Goal: Task Accomplishment & Management: Use online tool/utility

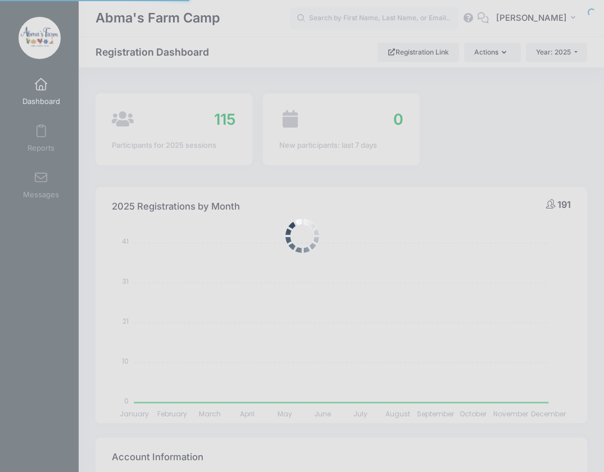
select select
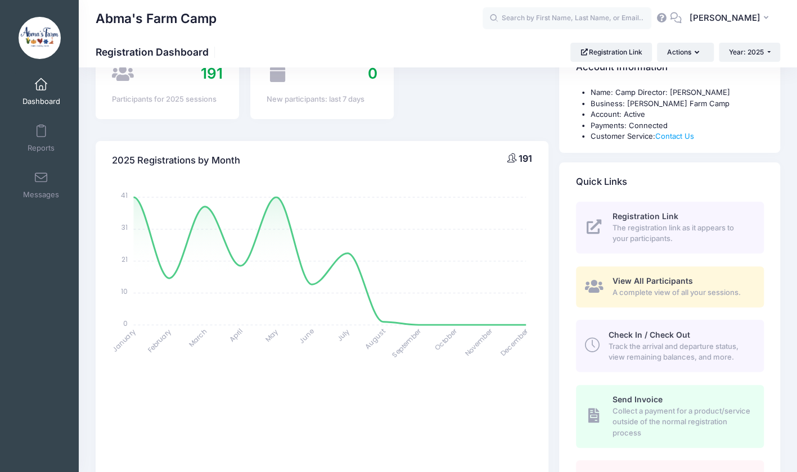
scroll to position [46, 0]
click at [604, 343] on span "Track the arrival and departure status, view remaining balances, and more." at bounding box center [679, 352] width 142 height 22
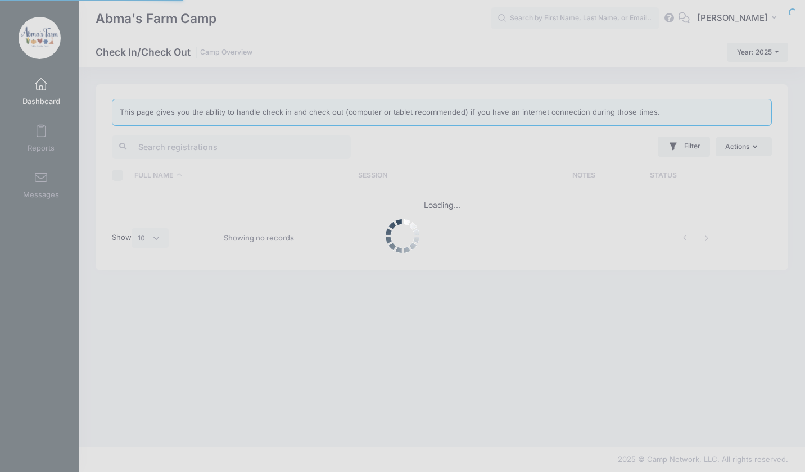
select select "10"
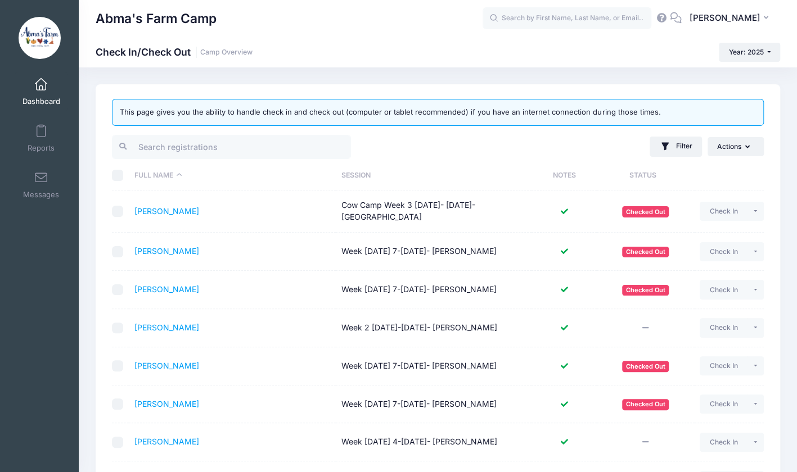
click at [362, 168] on th "Session" at bounding box center [434, 176] width 196 height 30
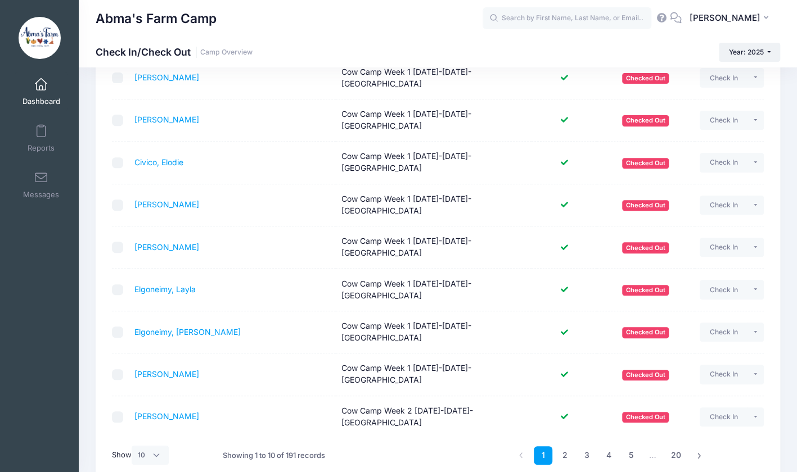
scroll to position [177, 0]
click at [610, 446] on link "4" at bounding box center [608, 455] width 19 height 19
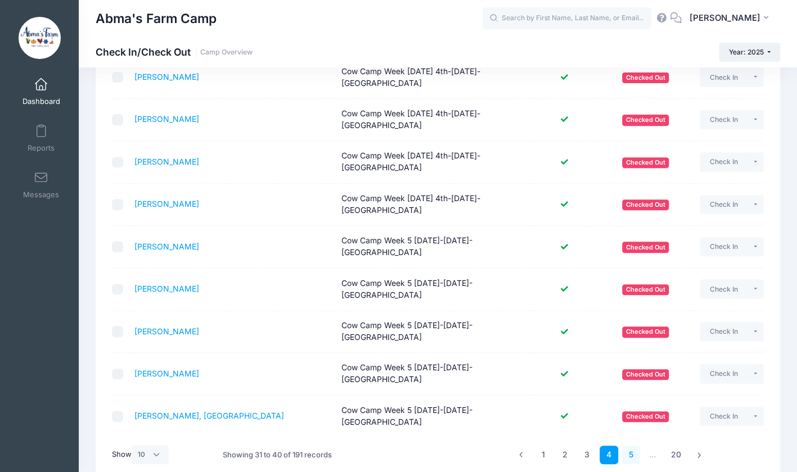
click at [630, 446] on link "5" at bounding box center [630, 455] width 19 height 19
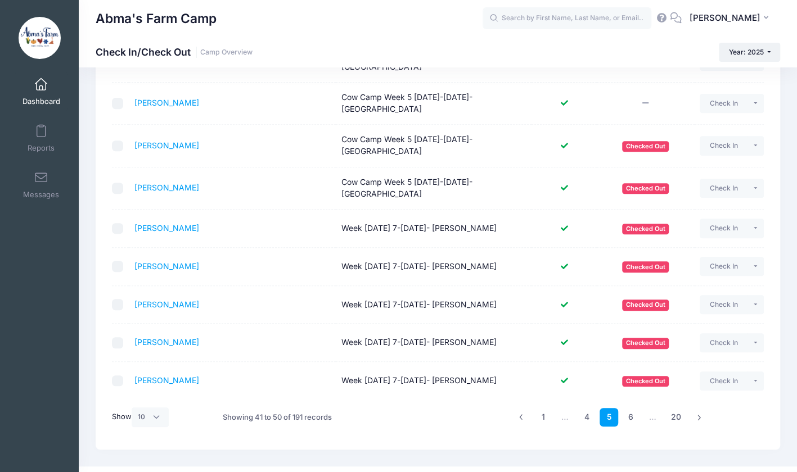
scroll to position [195, 0]
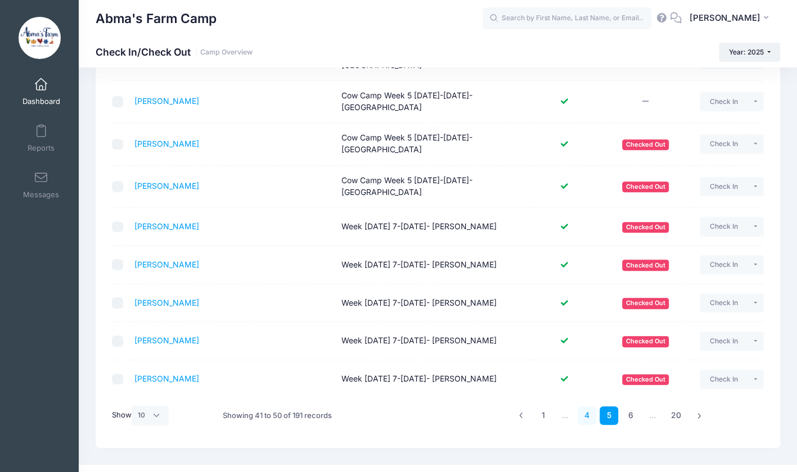
click at [586, 418] on link "4" at bounding box center [586, 415] width 19 height 19
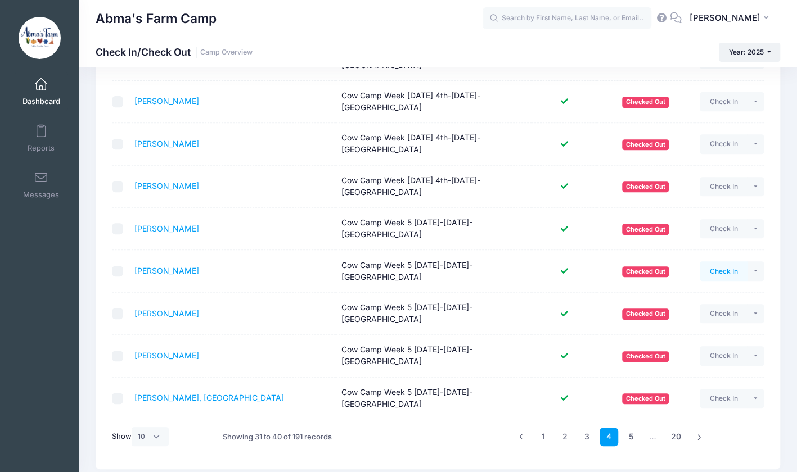
click at [717, 261] on button "Check In" at bounding box center [723, 270] width 48 height 19
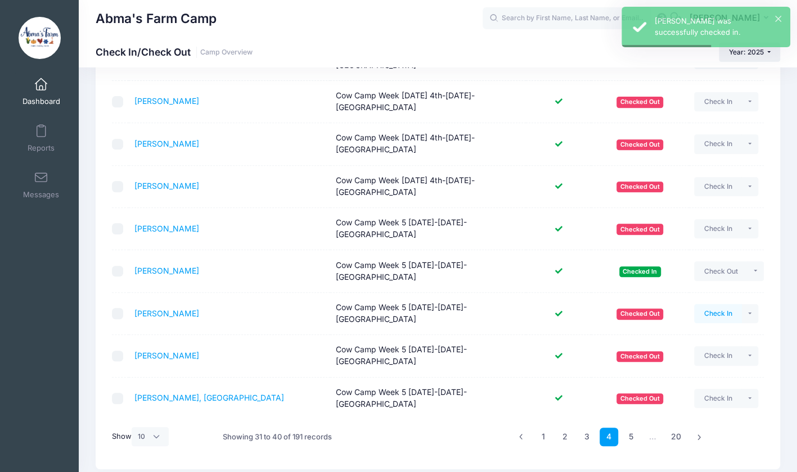
click at [719, 304] on button "Check In" at bounding box center [718, 313] width 48 height 19
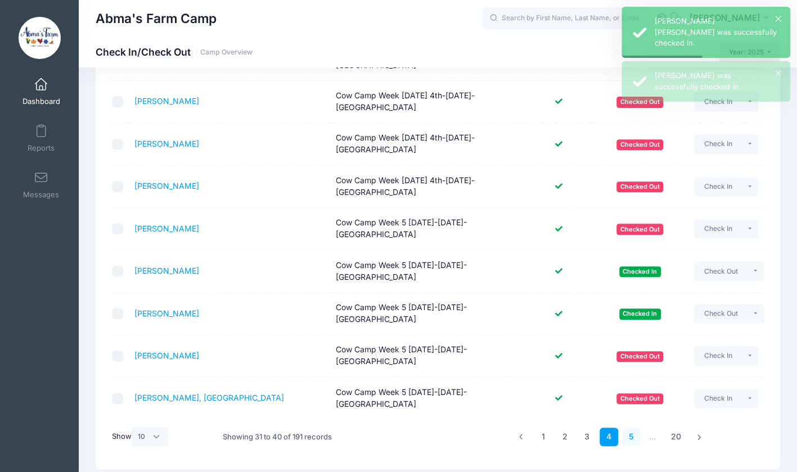
click at [630, 428] on link "5" at bounding box center [630, 437] width 19 height 19
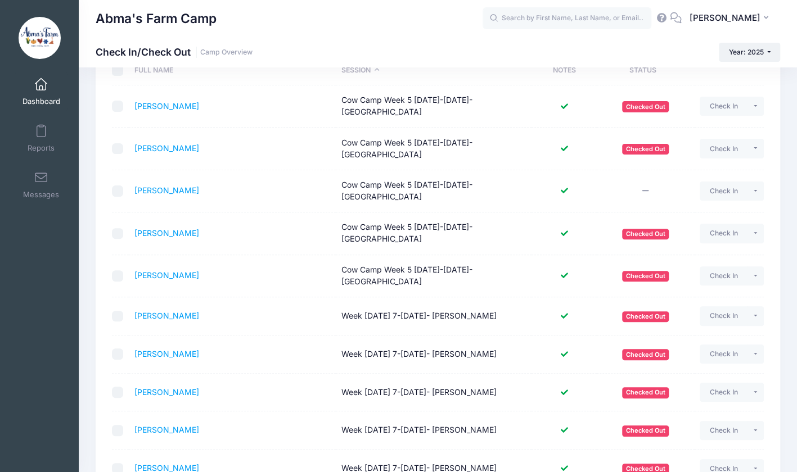
scroll to position [106, 0]
click at [720, 235] on button "Check In" at bounding box center [723, 232] width 48 height 19
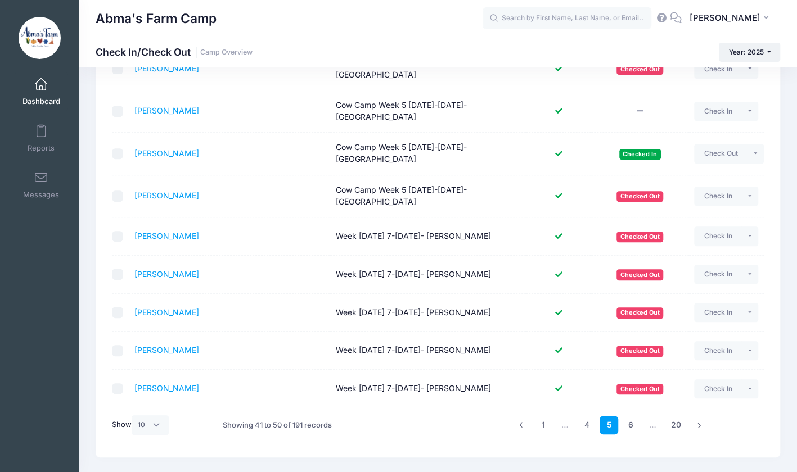
scroll to position [210, 0]
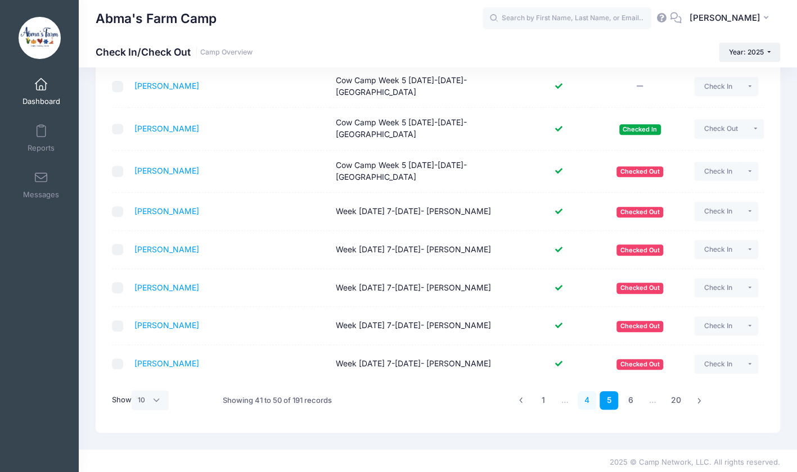
click at [588, 394] on link "4" at bounding box center [586, 400] width 19 height 19
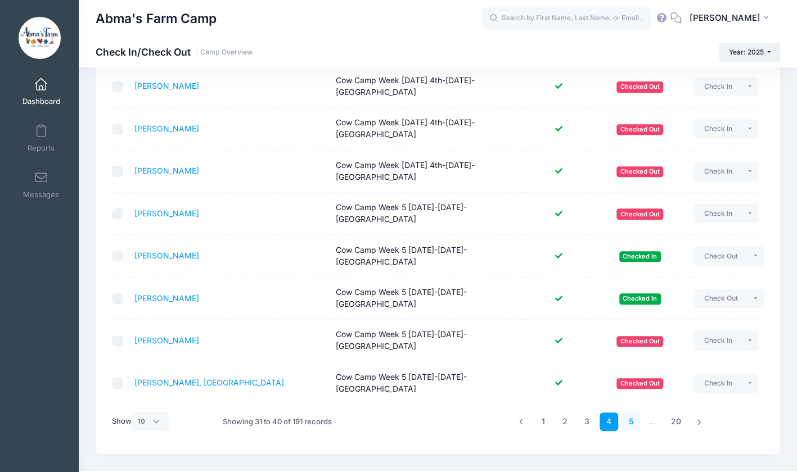
click at [629, 413] on link "5" at bounding box center [630, 422] width 19 height 19
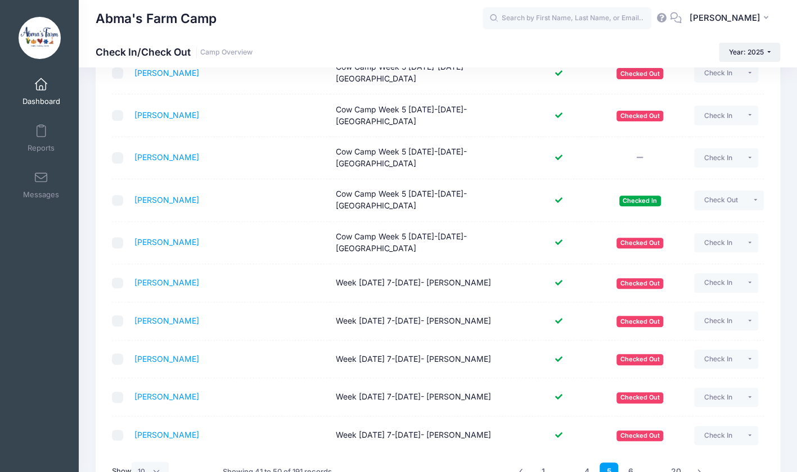
scroll to position [139, 0]
click at [717, 154] on button "Check In" at bounding box center [718, 157] width 48 height 19
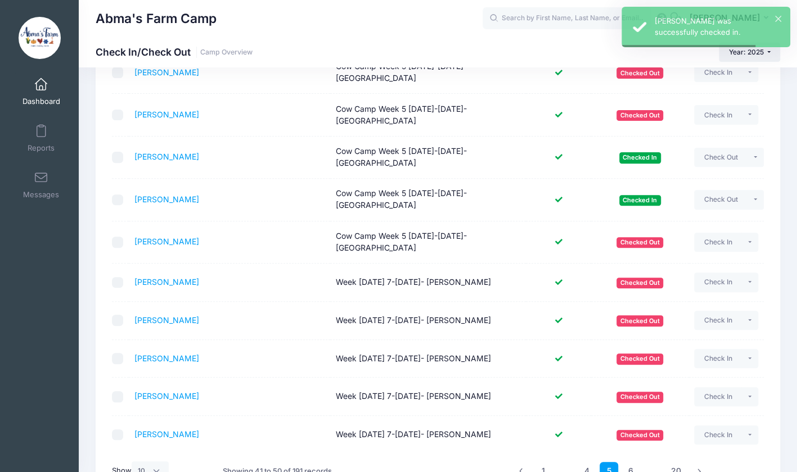
scroll to position [94, 0]
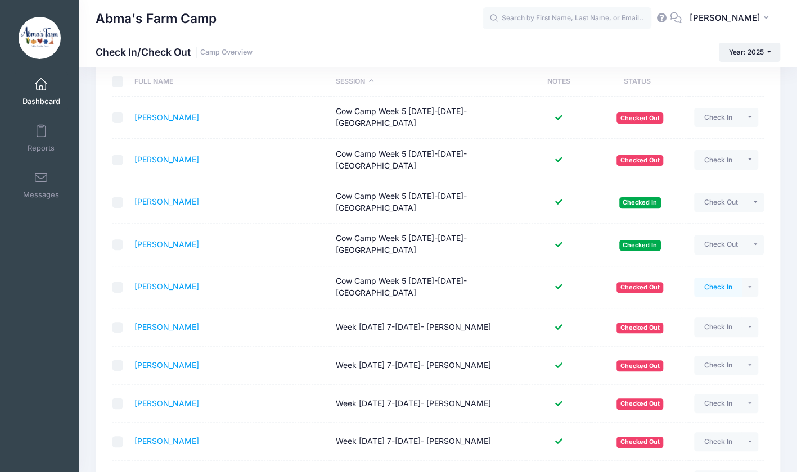
click at [710, 282] on button "Check In" at bounding box center [718, 287] width 48 height 19
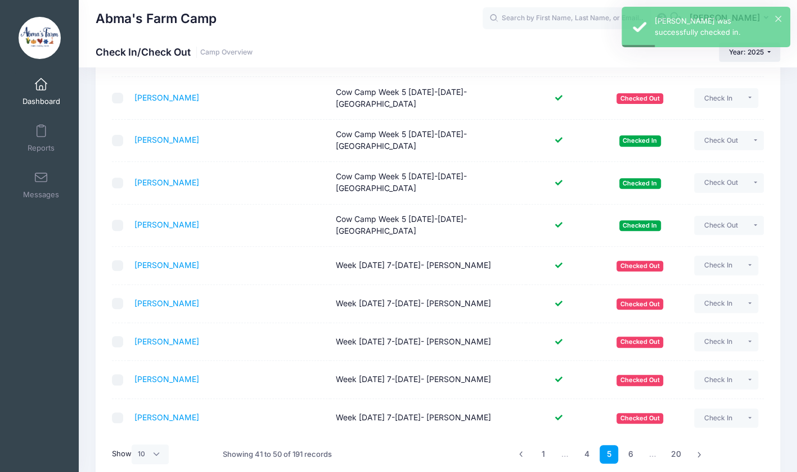
scroll to position [156, 0]
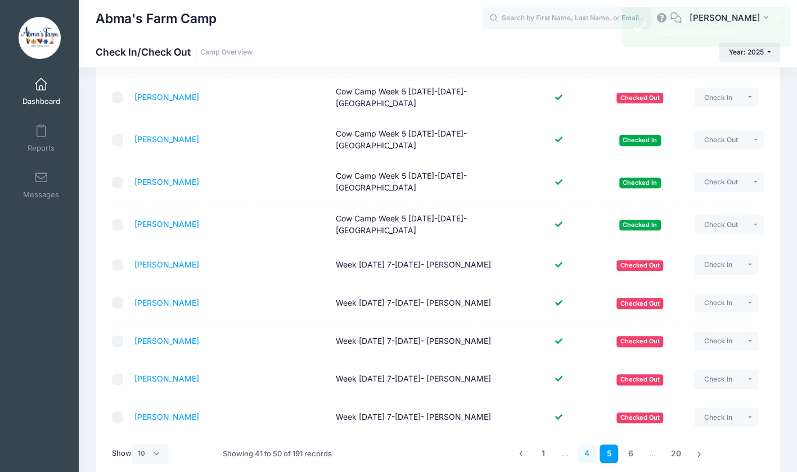
click at [584, 456] on link "4" at bounding box center [586, 454] width 19 height 19
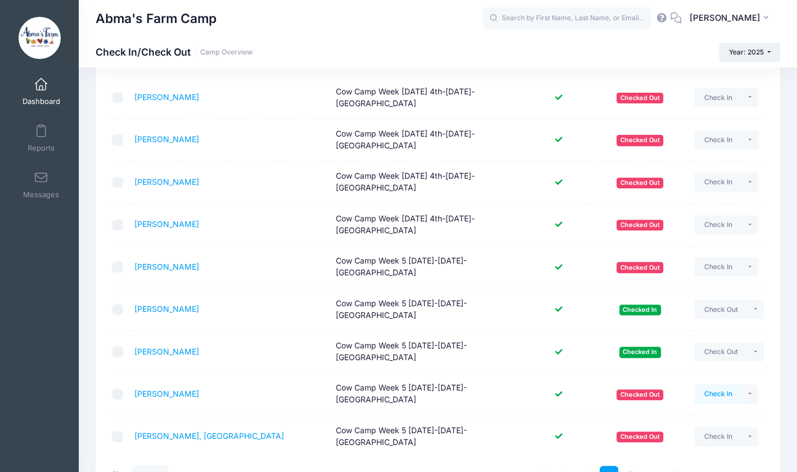
click at [715, 385] on button "Check In" at bounding box center [718, 394] width 48 height 19
click at [630, 466] on link "5" at bounding box center [630, 475] width 19 height 19
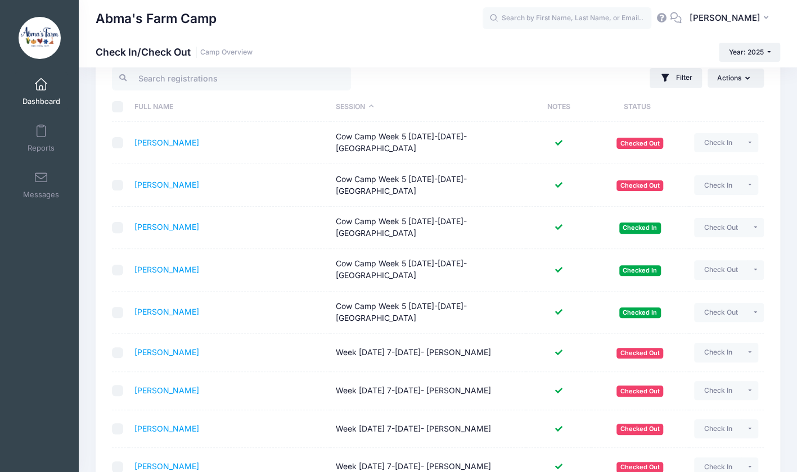
scroll to position [64, 0]
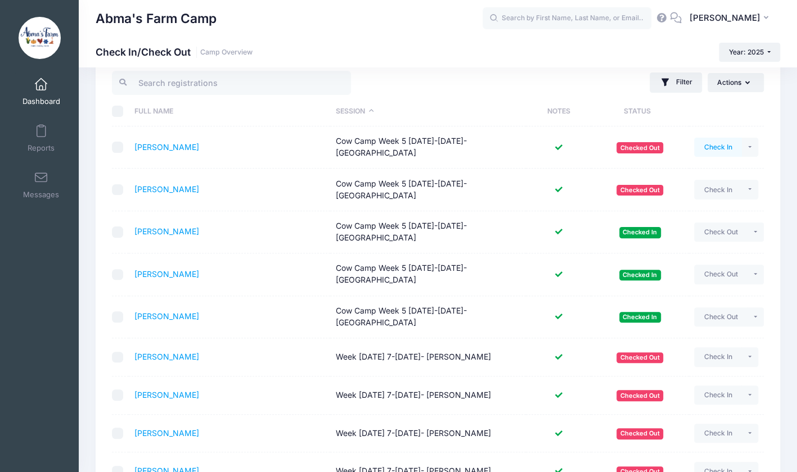
click at [707, 144] on button "Check In" at bounding box center [718, 147] width 48 height 19
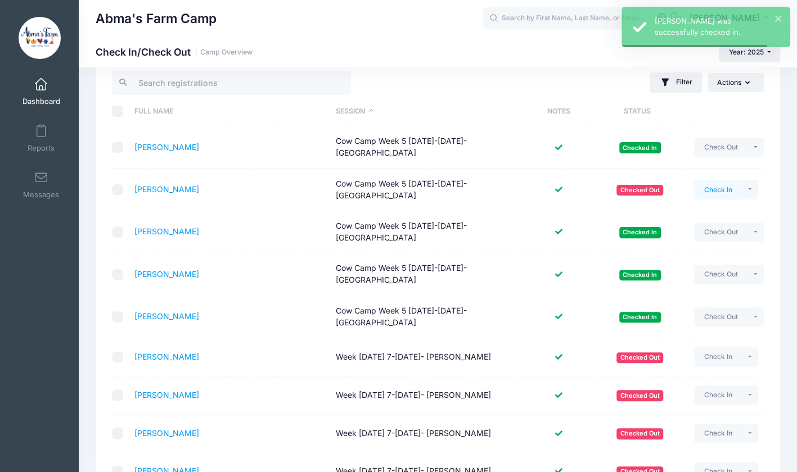
click at [698, 188] on button "Check In" at bounding box center [718, 189] width 48 height 19
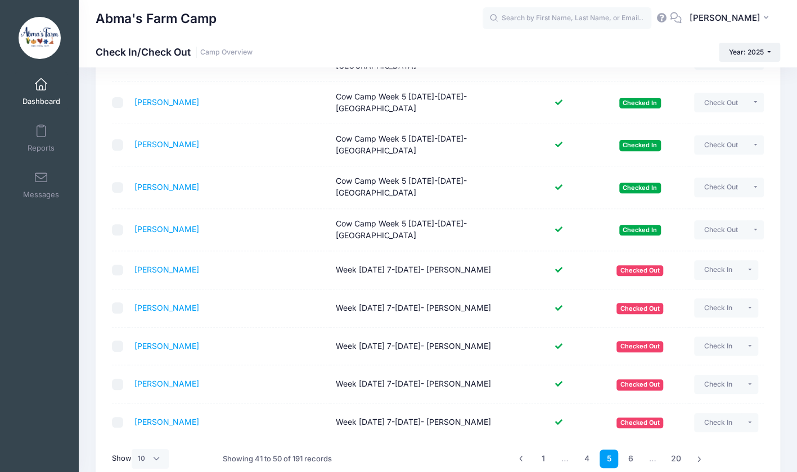
scroll to position [154, 0]
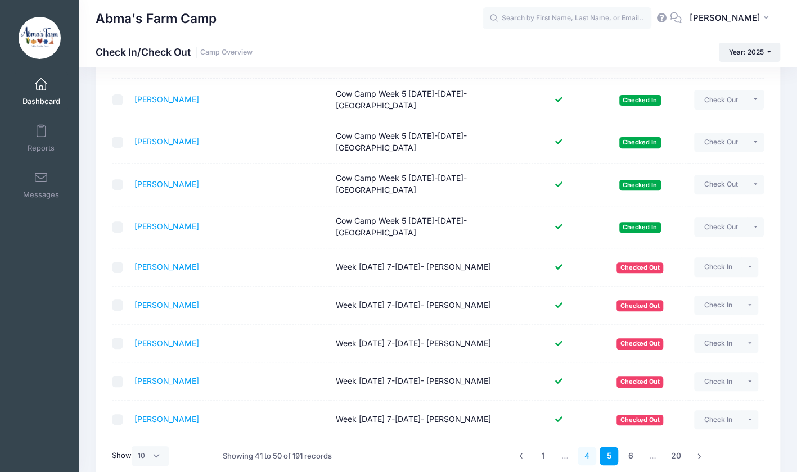
click at [587, 451] on link "4" at bounding box center [586, 456] width 19 height 19
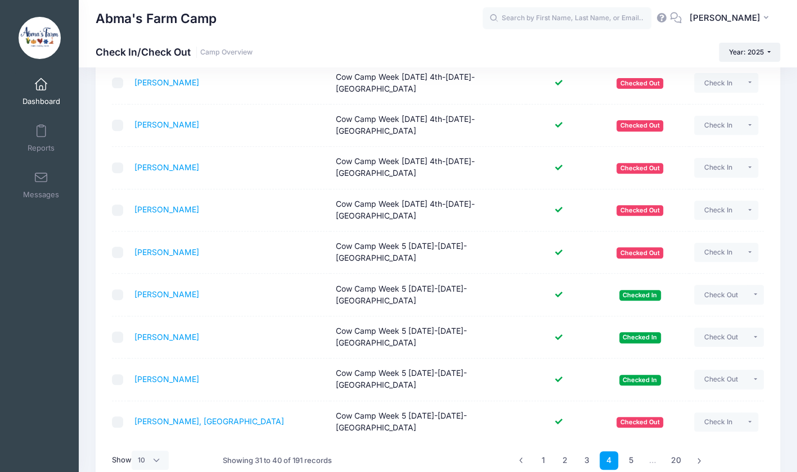
scroll to position [172, 0]
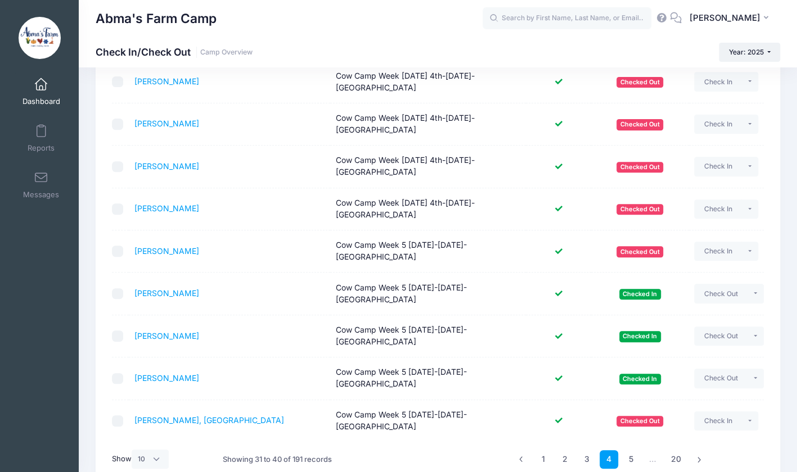
click at [511, 363] on td "Cow Camp Week 5 [DATE]-[DATE]- [GEOGRAPHIC_DATA]" at bounding box center [428, 379] width 196 height 42
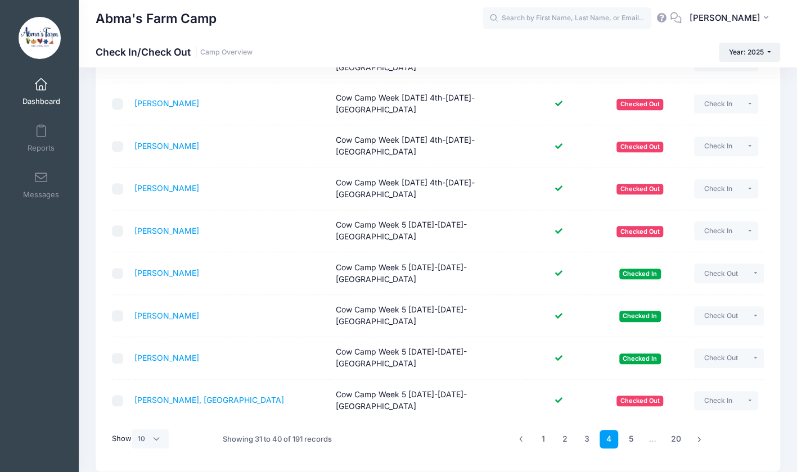
scroll to position [193, 0]
click at [629, 430] on link "5" at bounding box center [630, 439] width 19 height 19
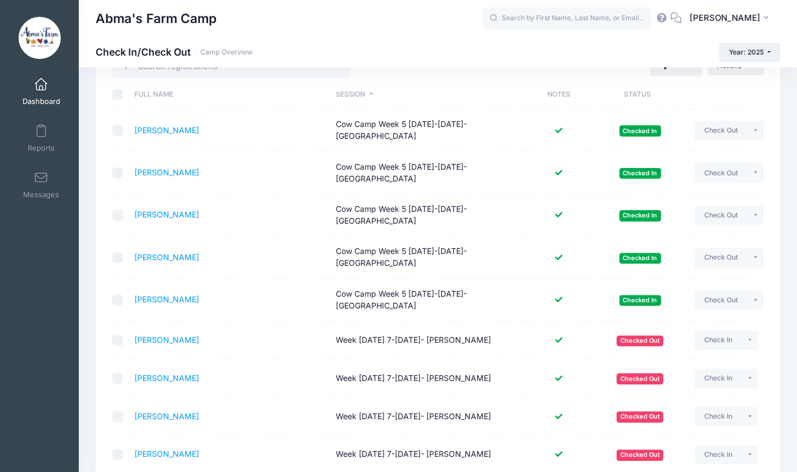
scroll to position [80, 0]
click at [160, 130] on link "Medina, Emily" at bounding box center [166, 131] width 65 height 10
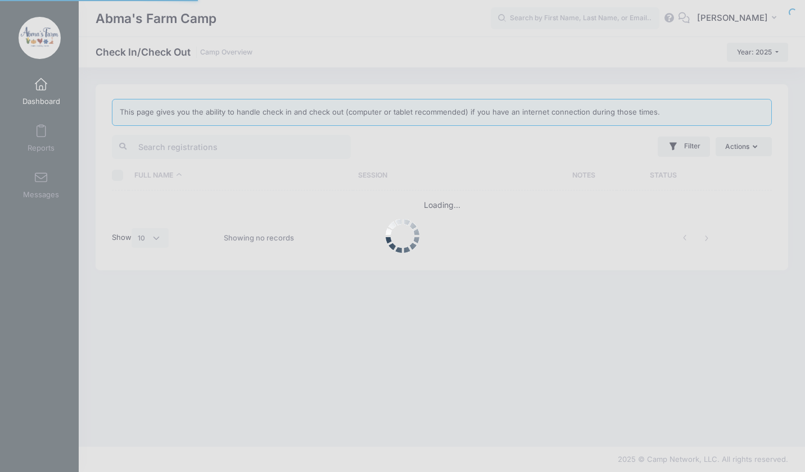
select select "10"
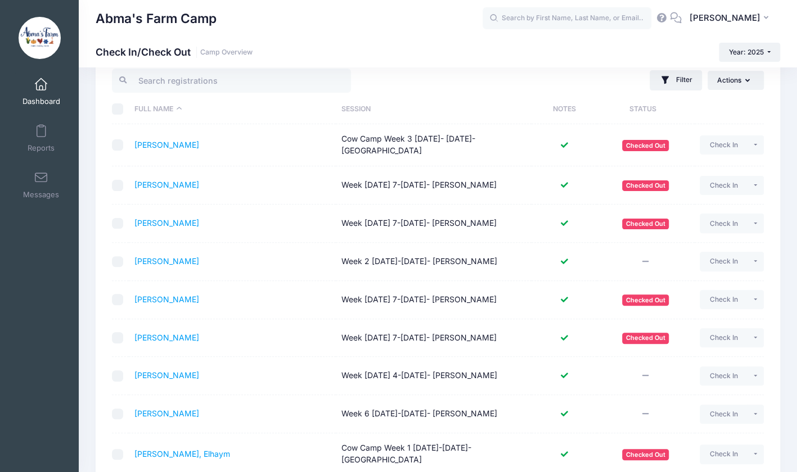
scroll to position [65, 0]
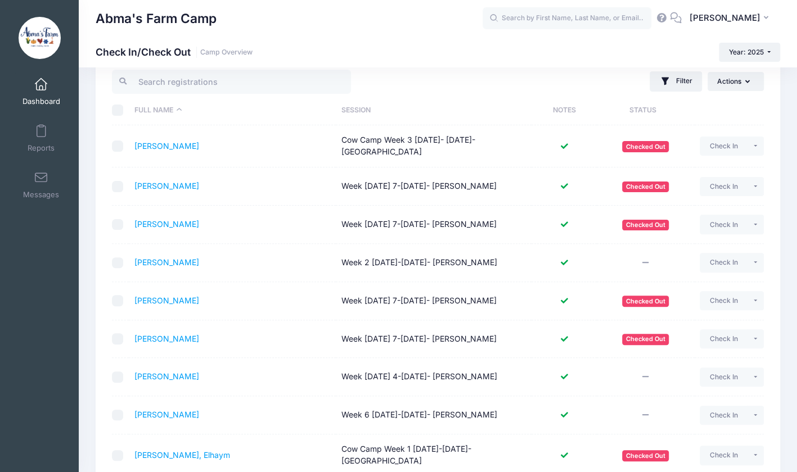
click at [355, 108] on th "Session" at bounding box center [434, 111] width 196 height 30
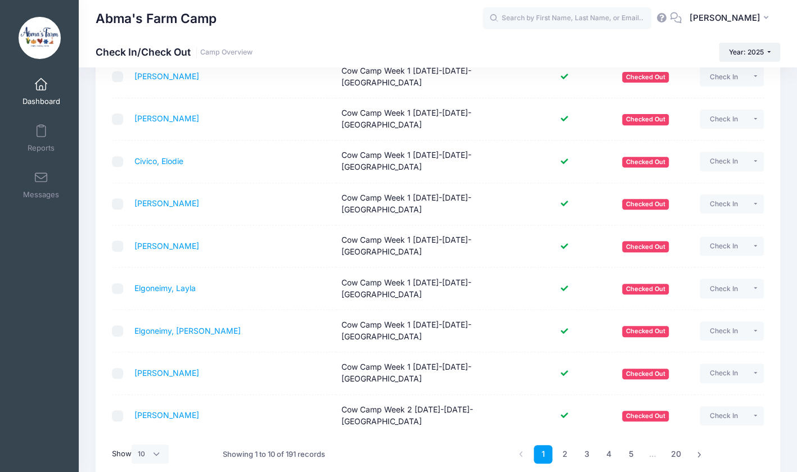
scroll to position [188, 0]
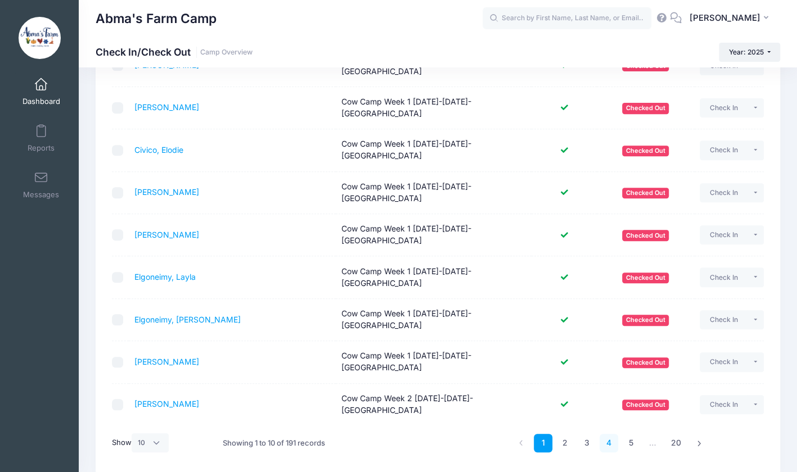
click at [608, 434] on link "4" at bounding box center [608, 443] width 19 height 19
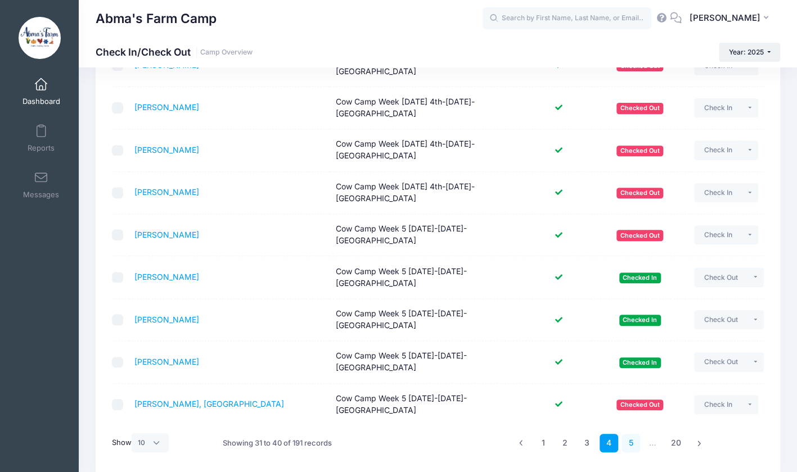
click at [631, 434] on link "5" at bounding box center [630, 443] width 19 height 19
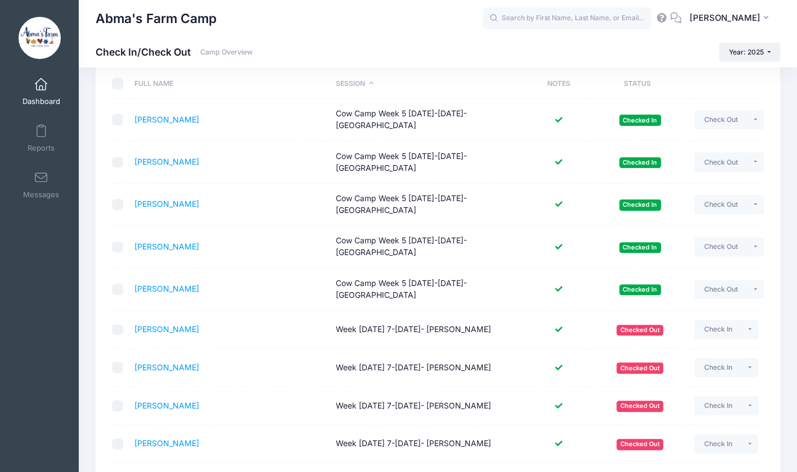
scroll to position [155, 0]
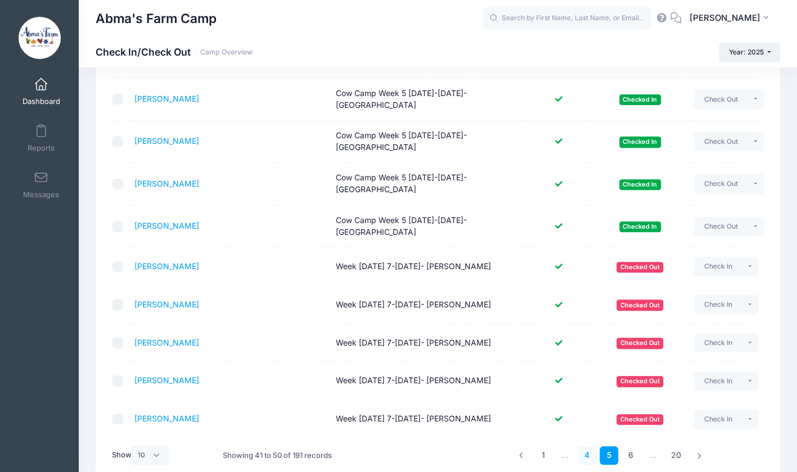
click at [586, 458] on link "4" at bounding box center [586, 455] width 19 height 19
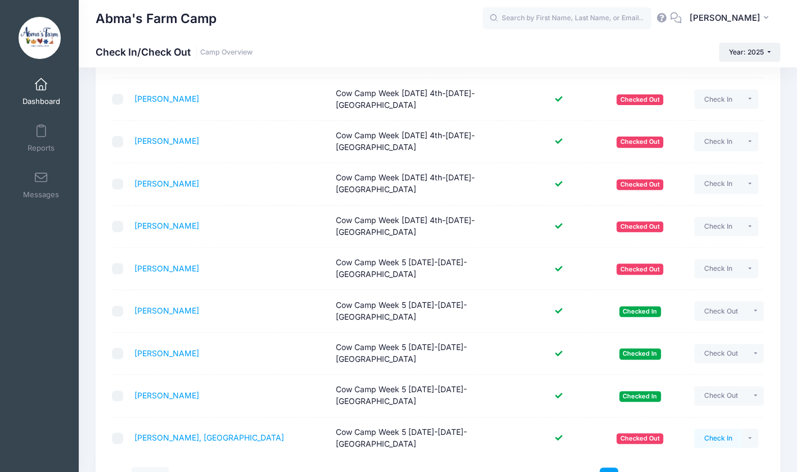
click at [718, 429] on button "Check In" at bounding box center [718, 438] width 48 height 19
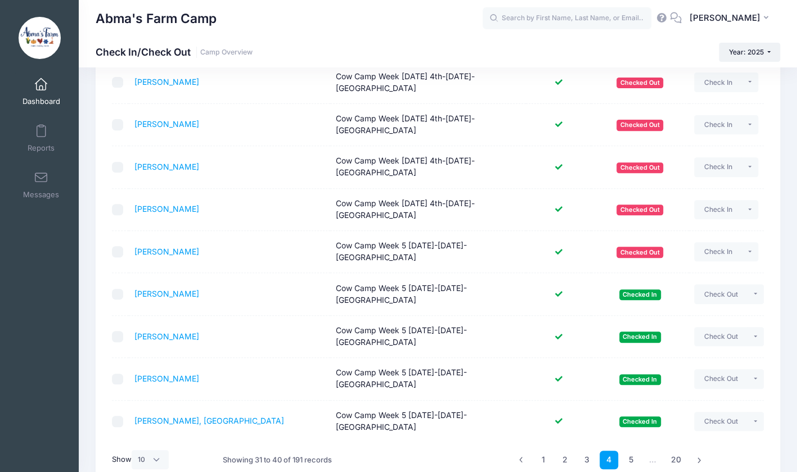
scroll to position [184, 0]
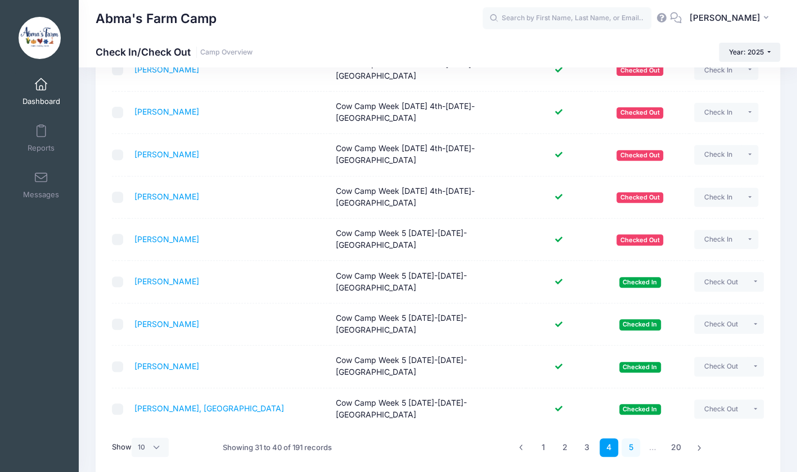
click at [630, 439] on link "5" at bounding box center [630, 448] width 19 height 19
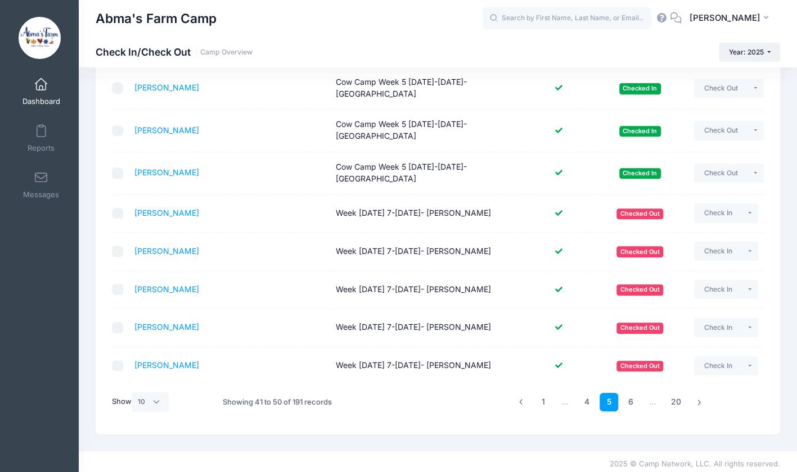
scroll to position [209, 0]
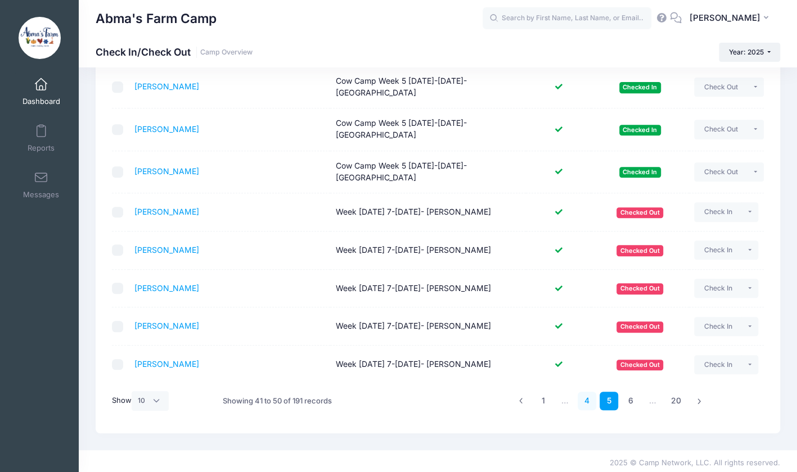
click at [589, 395] on link "4" at bounding box center [586, 401] width 19 height 19
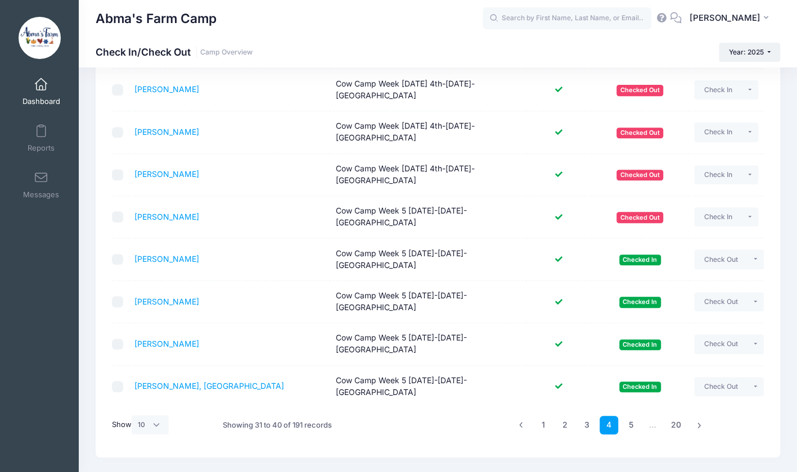
scroll to position [207, 0]
click at [712, 207] on button "Check In" at bounding box center [718, 216] width 48 height 19
click at [627, 415] on link "5" at bounding box center [630, 424] width 19 height 19
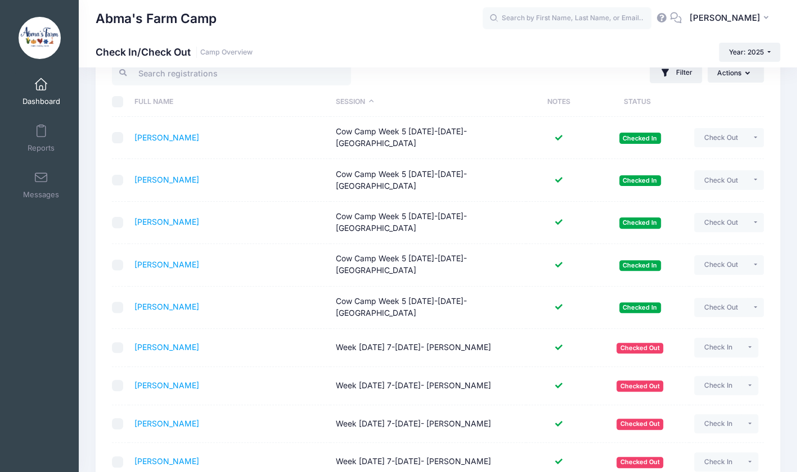
scroll to position [71, 0]
